Goal: Task Accomplishment & Management: Use online tool/utility

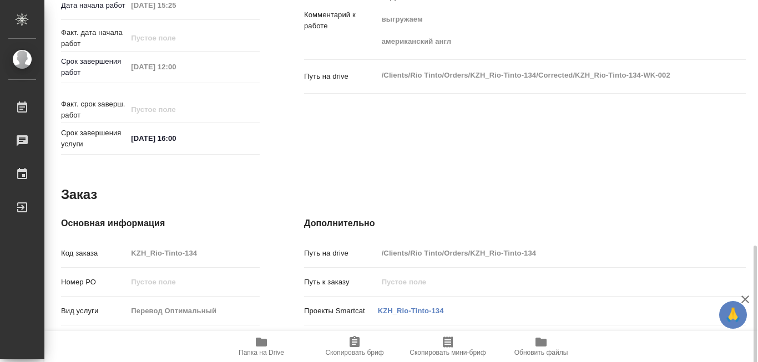
scroll to position [499, 0]
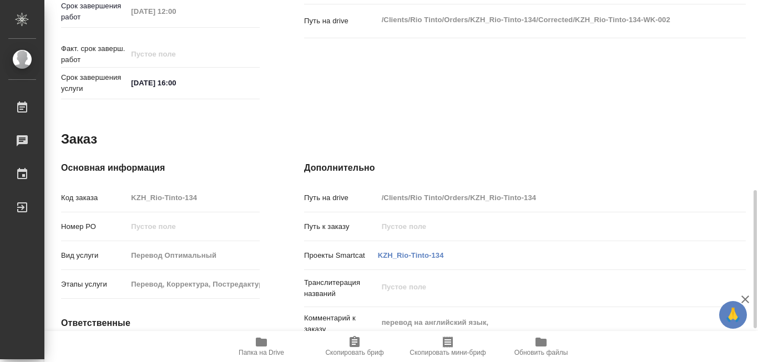
drag, startPoint x: 472, startPoint y: 193, endPoint x: 538, endPoint y: 185, distance: 67.0
click at [538, 190] on input "/Clients/Rio Tinto/Orders/KZH_Rio-Tinto-134" at bounding box center [543, 198] width 331 height 16
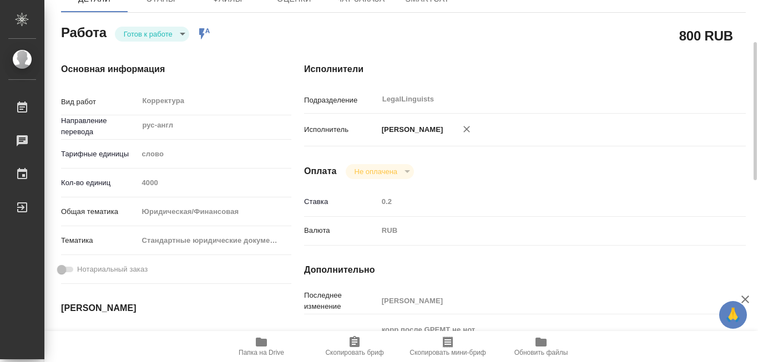
scroll to position [0, 0]
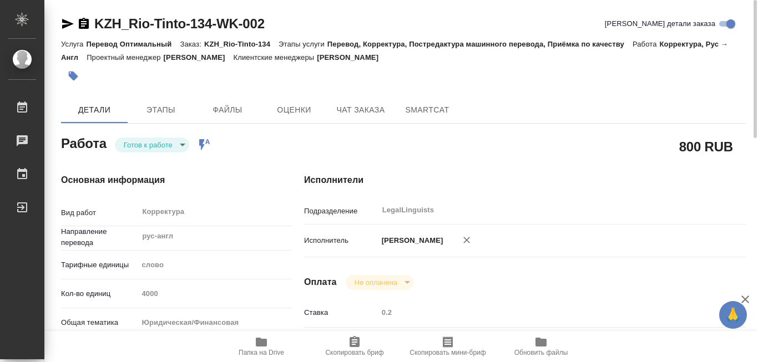
click at [260, 338] on icon "button" at bounding box center [261, 342] width 11 height 9
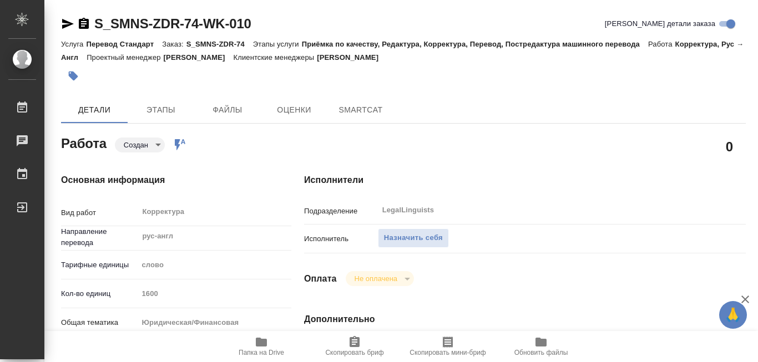
type textarea "x"
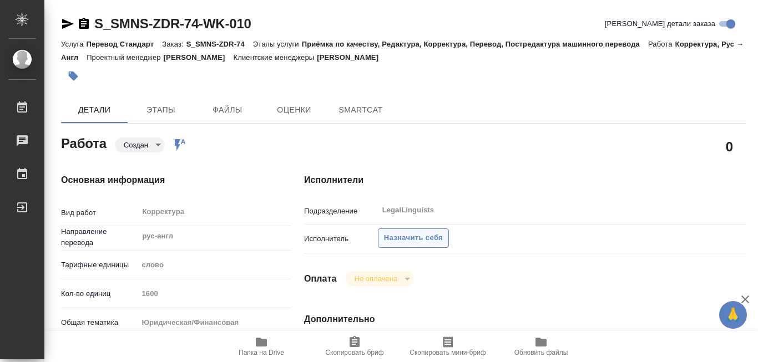
type textarea "x"
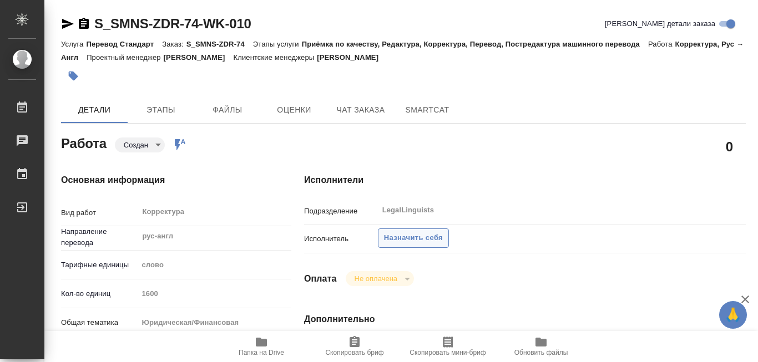
type textarea "x"
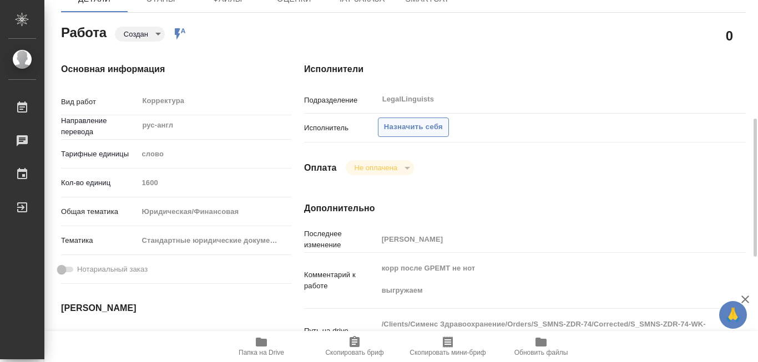
scroll to position [166, 0]
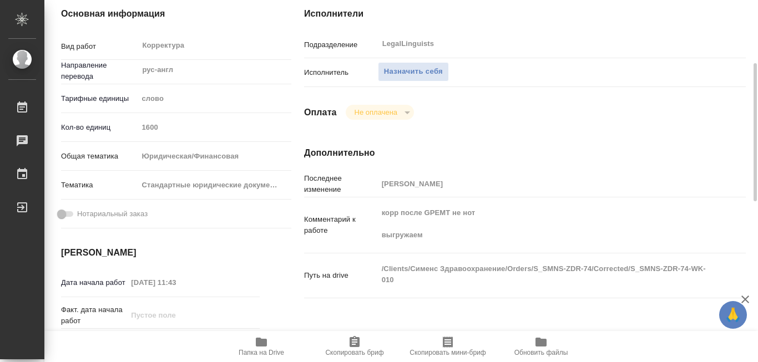
type textarea "x"
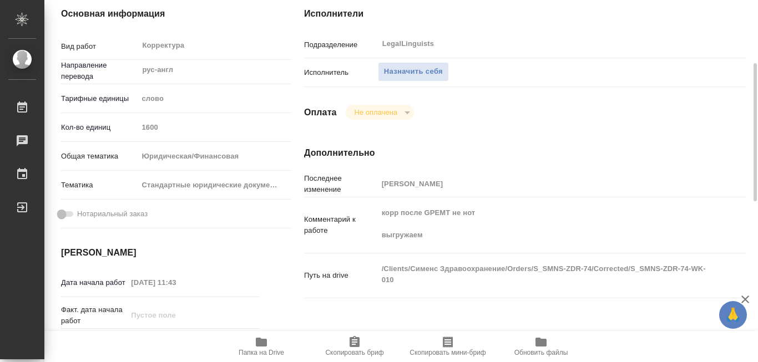
type textarea "x"
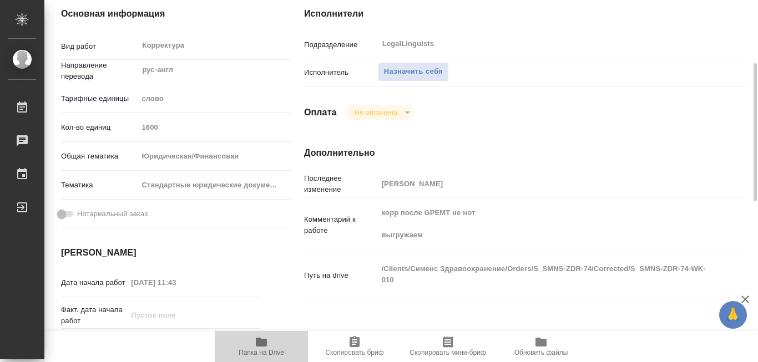
click at [260, 343] on icon "button" at bounding box center [261, 342] width 11 height 9
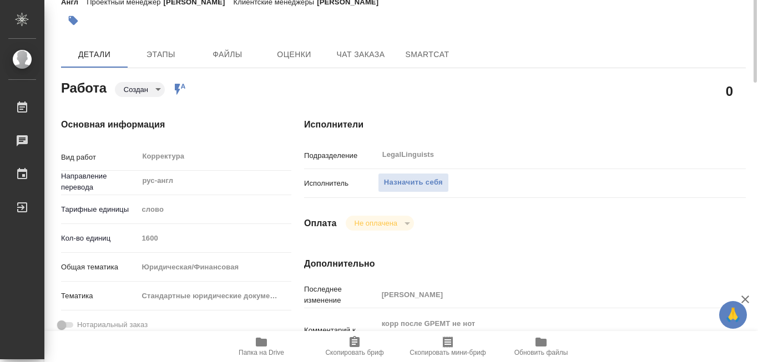
scroll to position [0, 0]
